Goal: Transaction & Acquisition: Purchase product/service

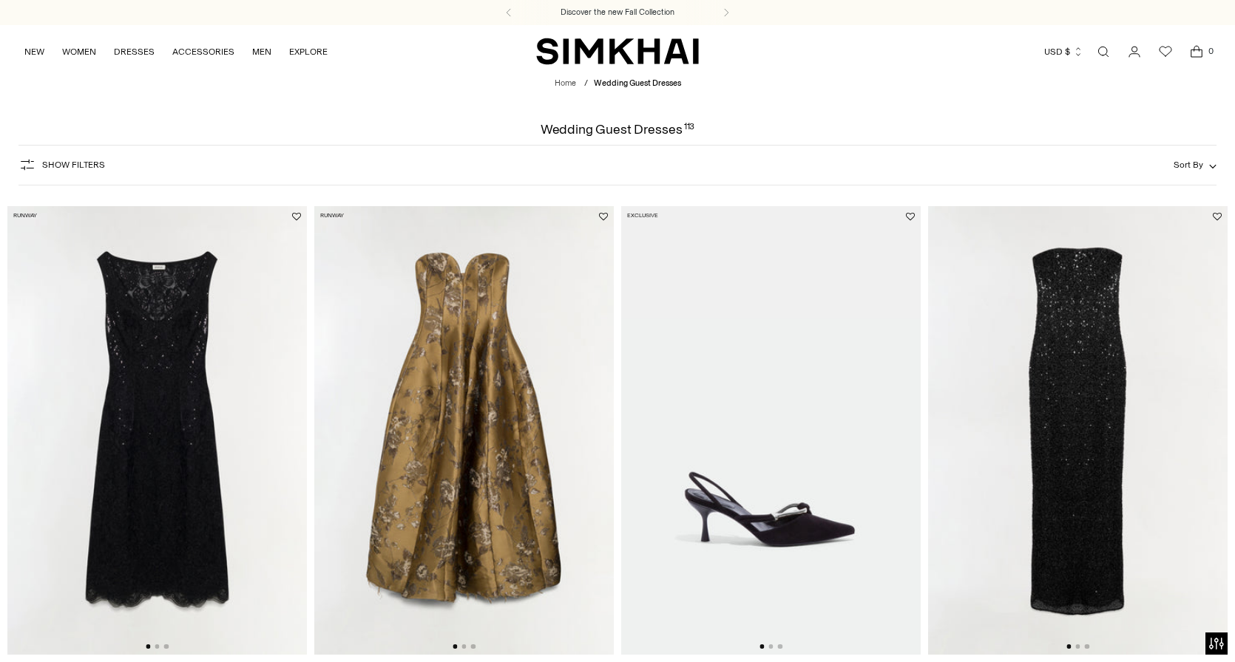
click at [1195, 163] on span "Sort By" at bounding box center [1188, 165] width 30 height 10
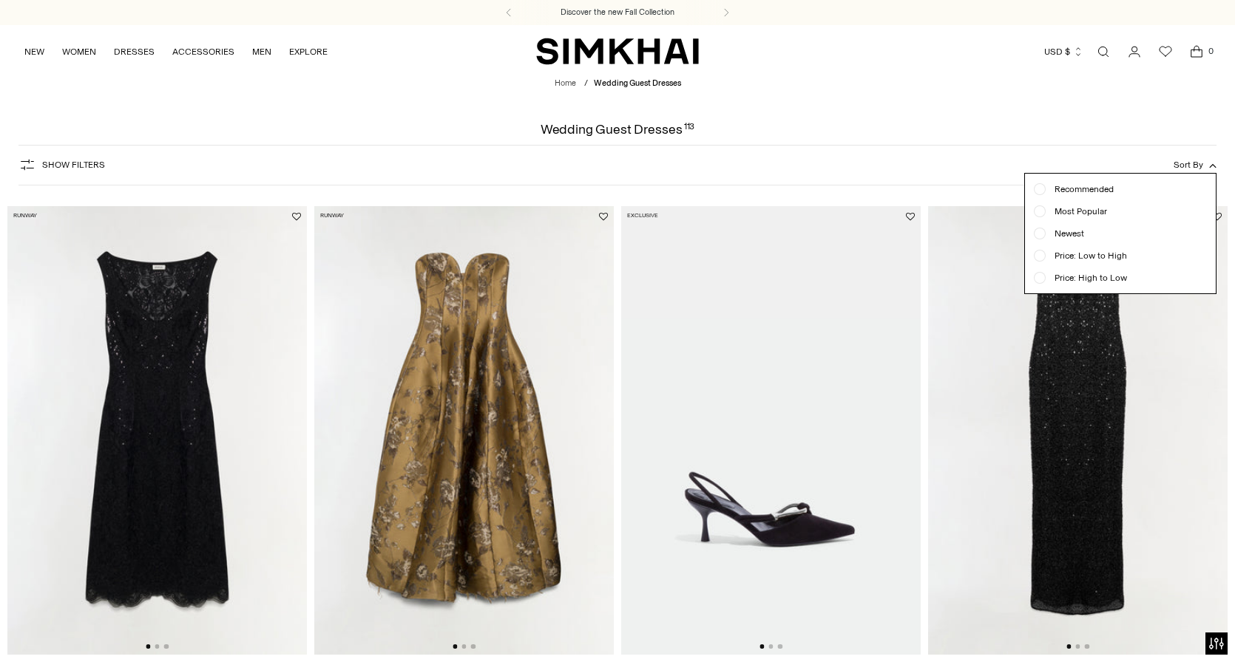
click at [1195, 163] on span "Sort By" at bounding box center [1188, 165] width 30 height 10
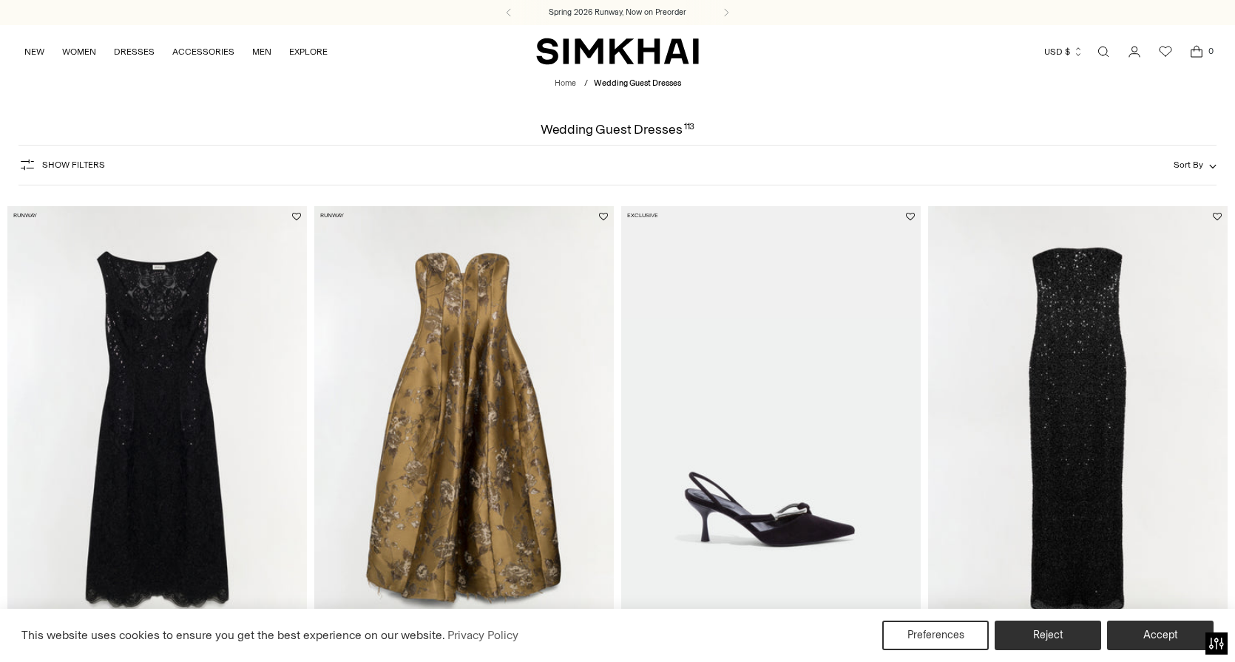
click at [69, 157] on button "Show Filters" at bounding box center [61, 165] width 86 height 24
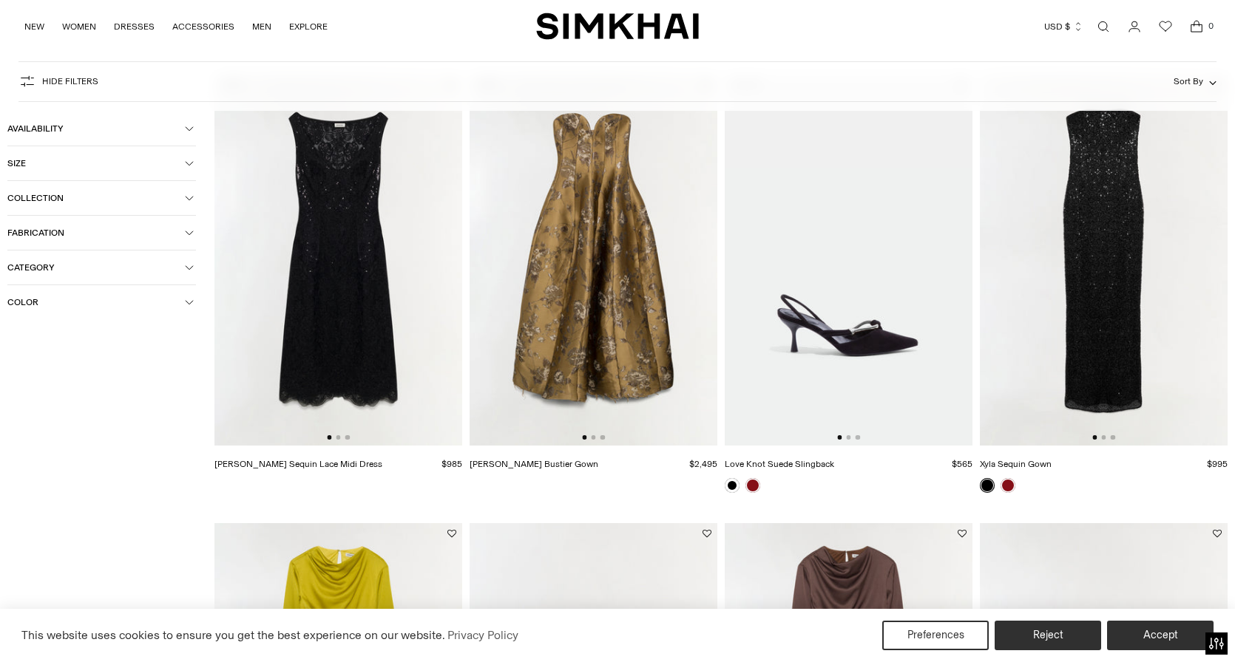
click at [628, 268] on img at bounding box center [593, 261] width 248 height 372
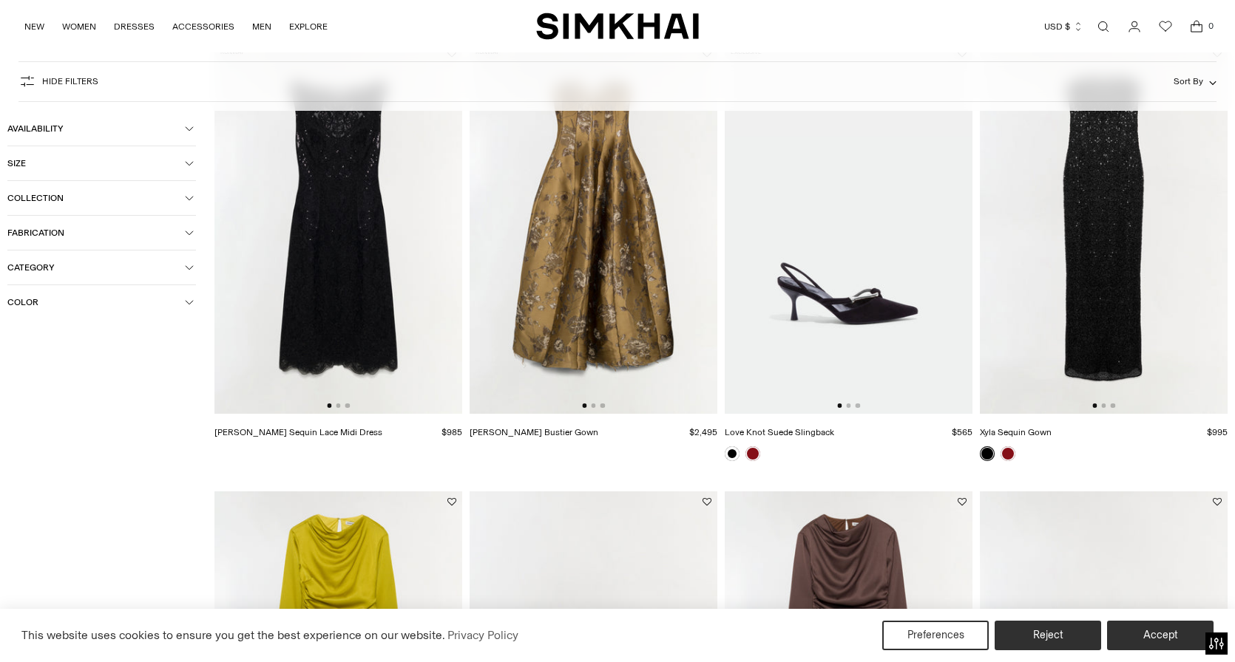
scroll to position [0, 0]
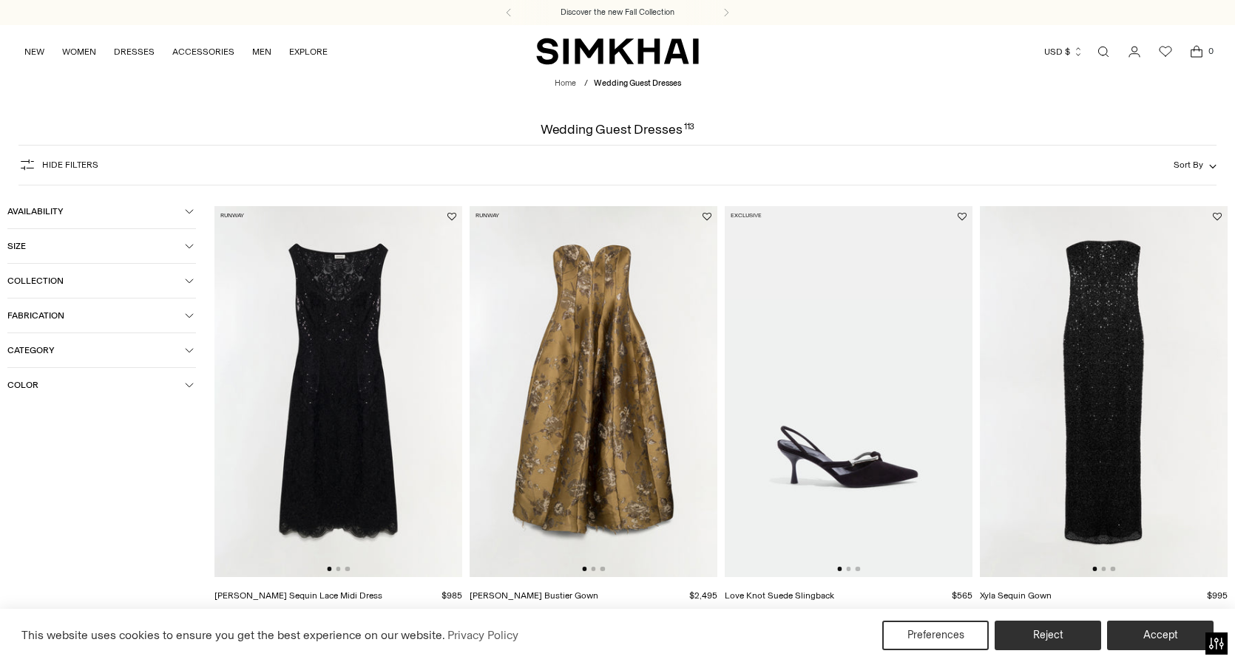
click at [1199, 169] on span "Sort By" at bounding box center [1188, 165] width 30 height 10
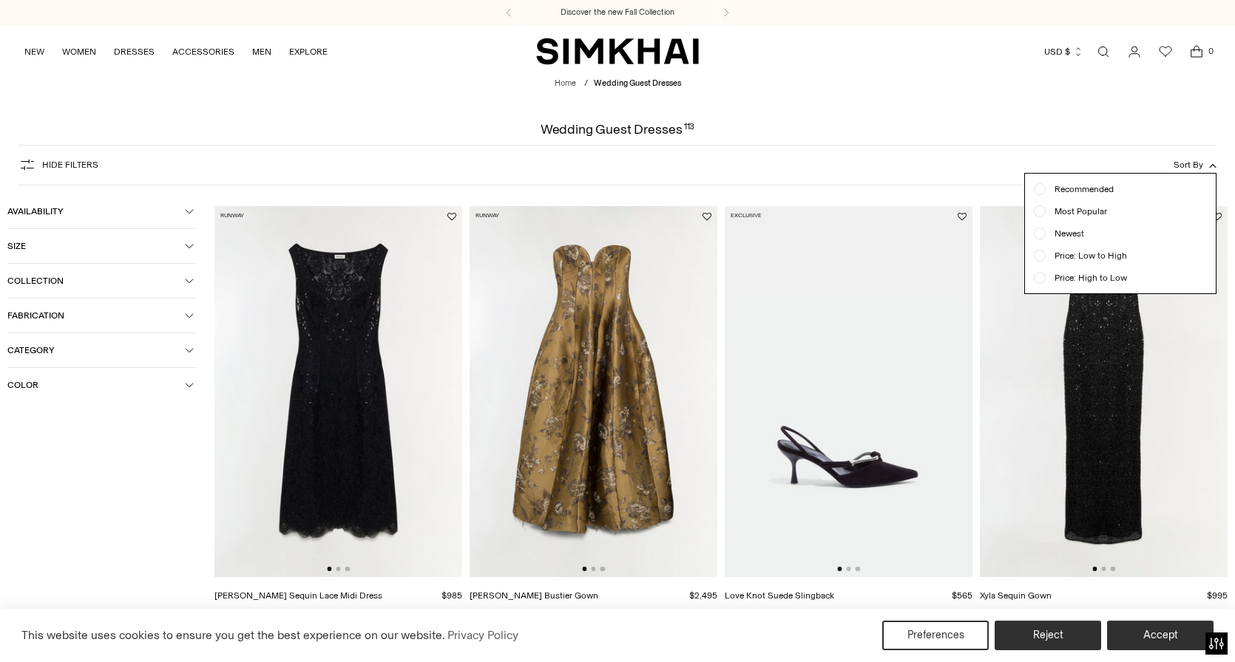
click at [1199, 169] on span "Sort By" at bounding box center [1188, 165] width 30 height 10
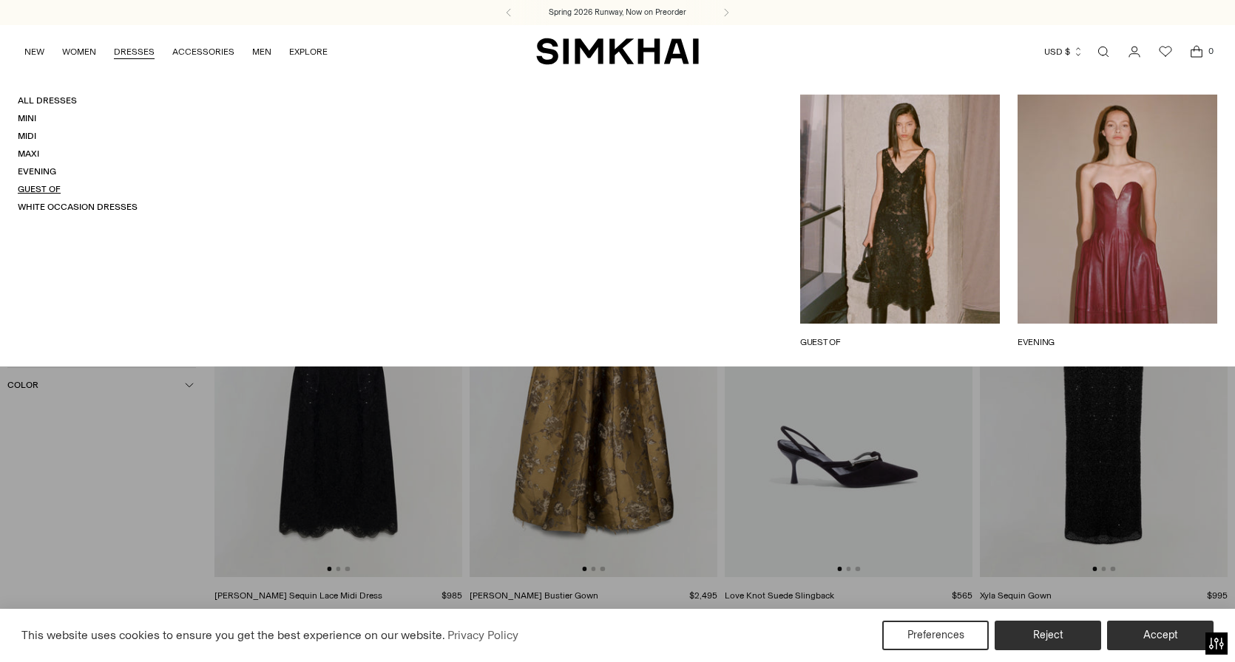
click at [40, 186] on link "Guest Of" at bounding box center [39, 189] width 43 height 10
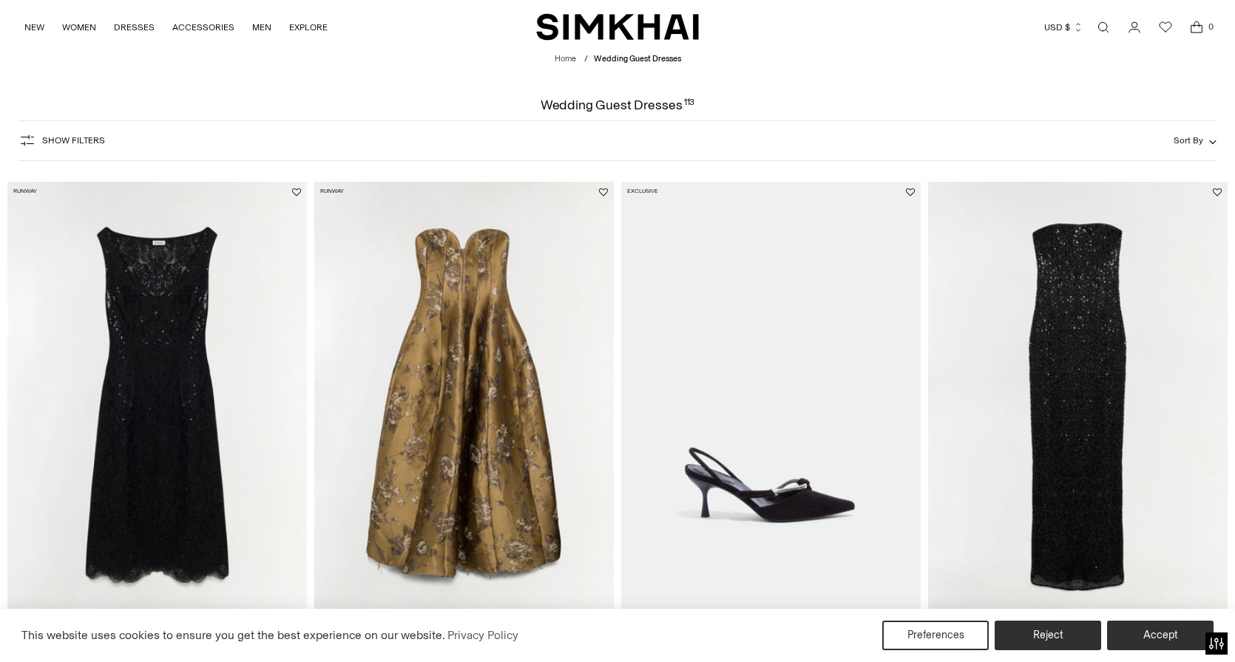
scroll to position [37, 0]
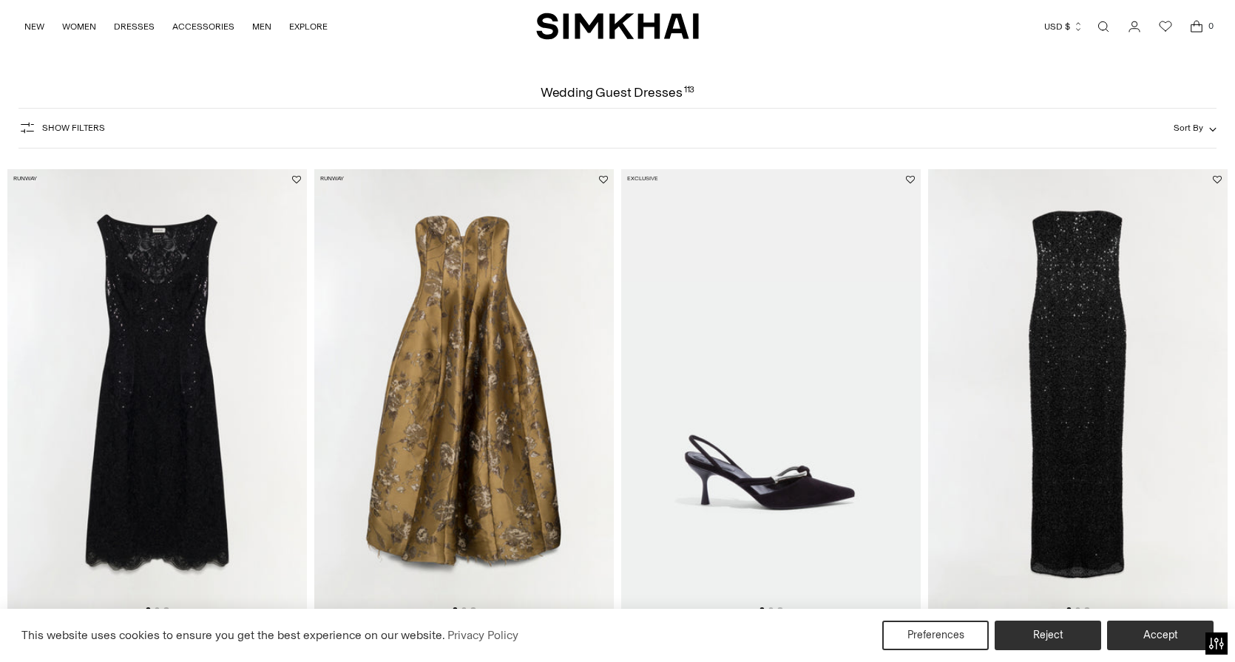
click at [1199, 126] on span "Sort By" at bounding box center [1188, 128] width 30 height 10
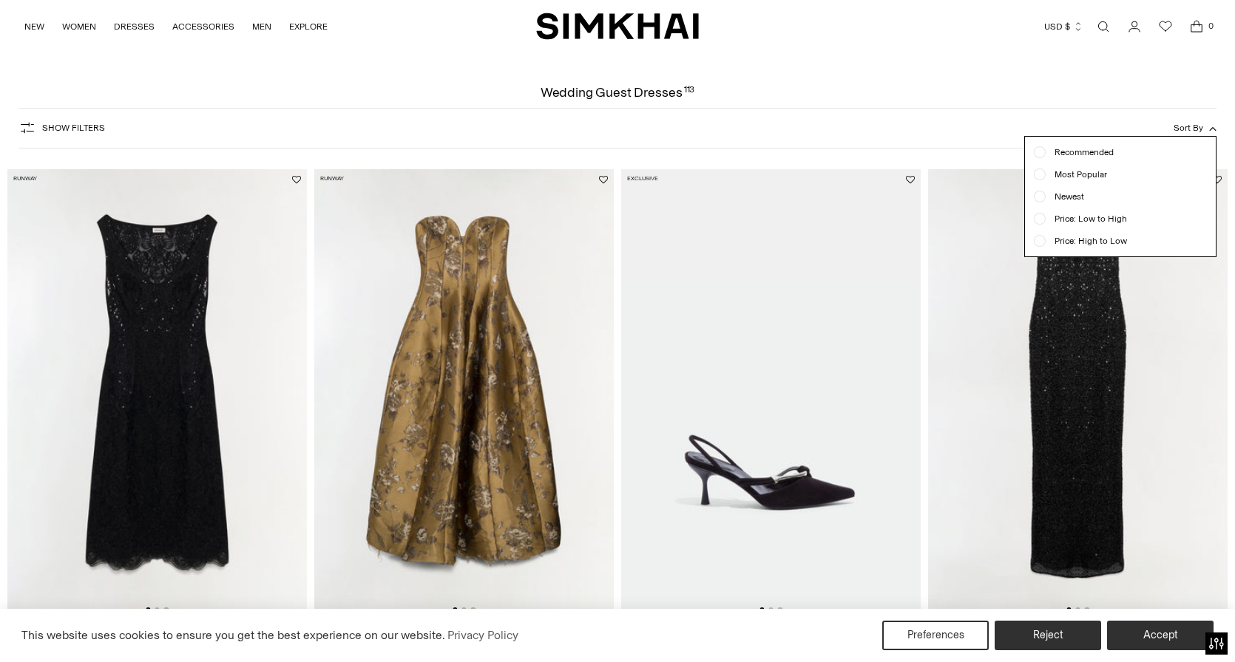
click at [1040, 242] on div at bounding box center [1039, 241] width 6 height 6
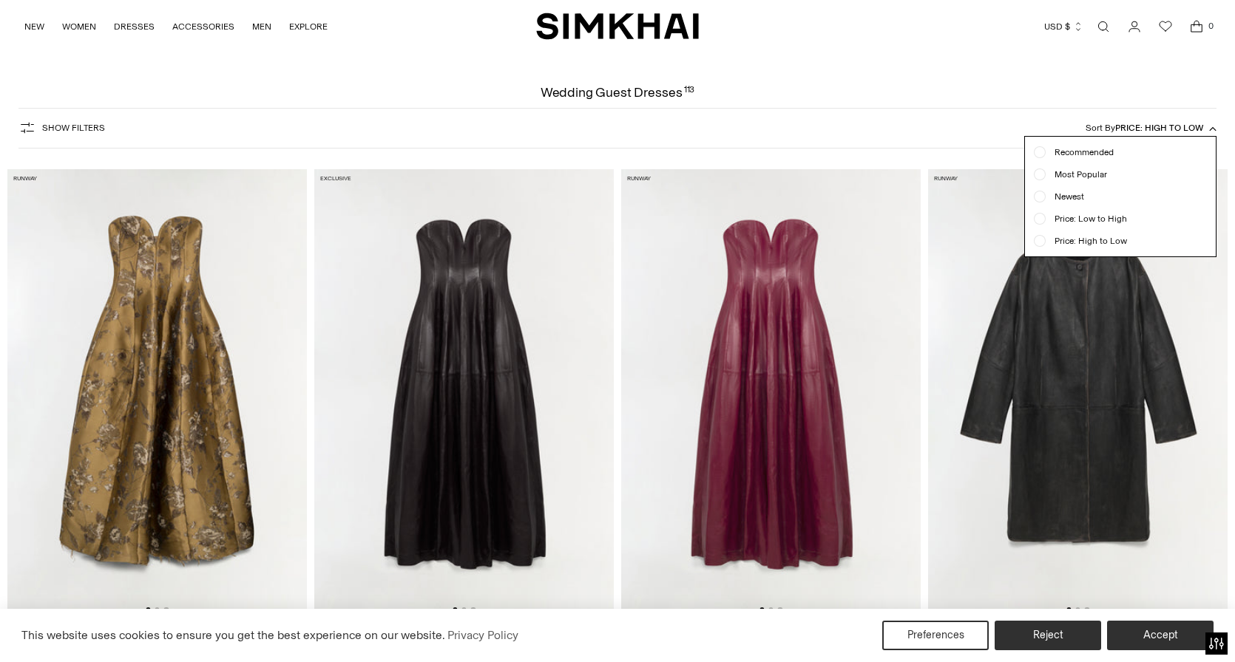
scroll to position [109, 0]
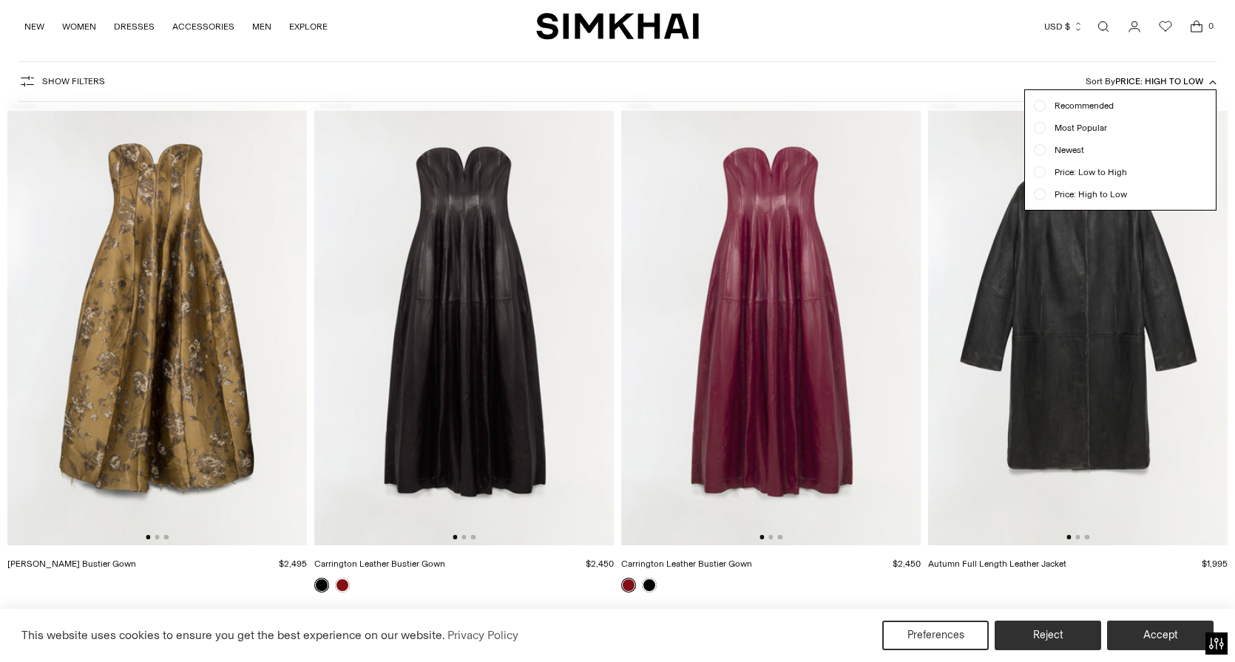
click at [773, 516] on div at bounding box center [617, 331] width 1235 height 662
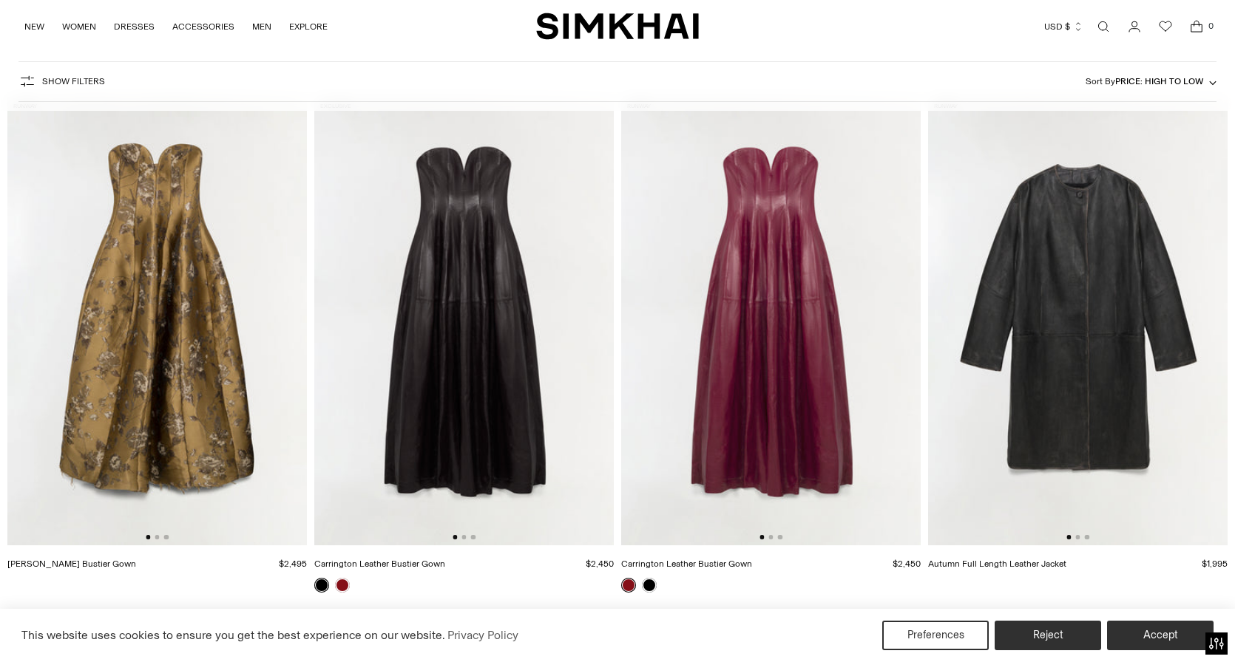
click at [764, 464] on img at bounding box center [770, 321] width 299 height 449
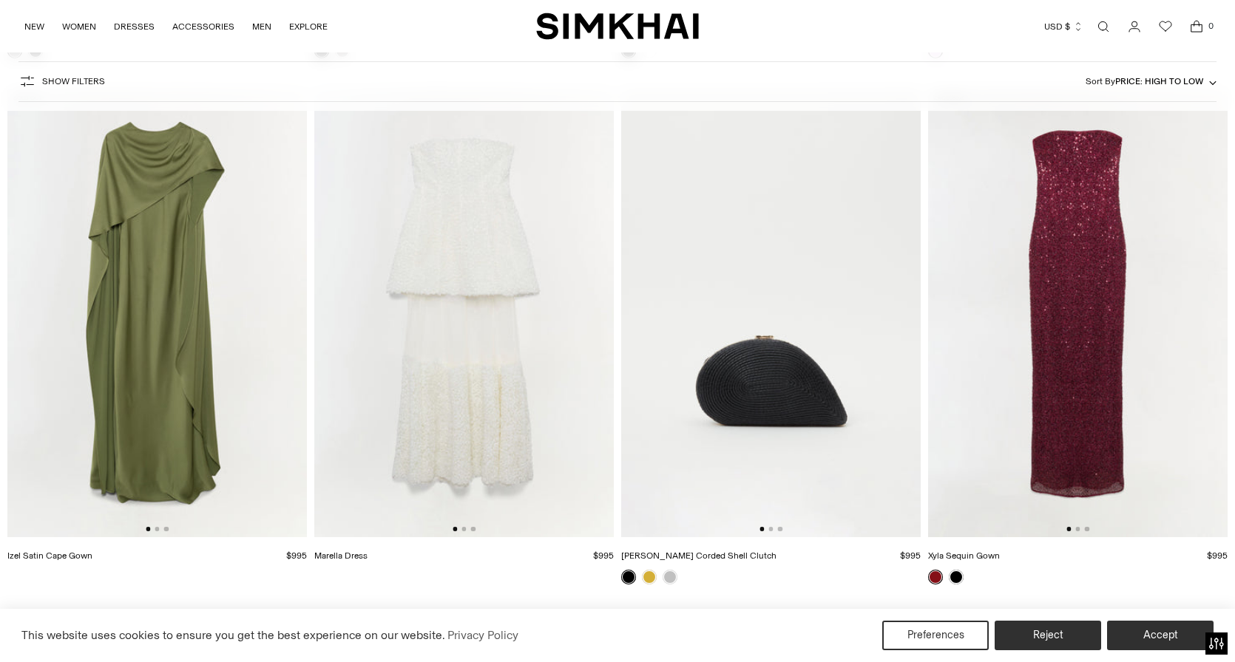
scroll to position [2234, 0]
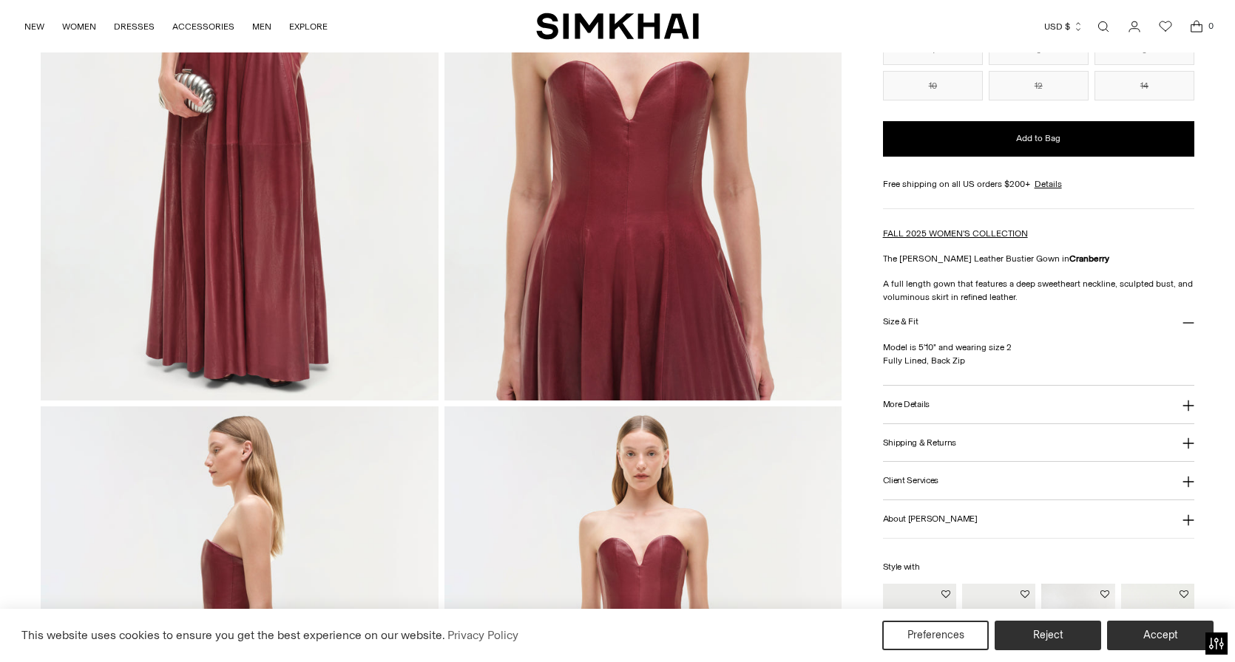
scroll to position [582, 0]
